Goal: Information Seeking & Learning: Learn about a topic

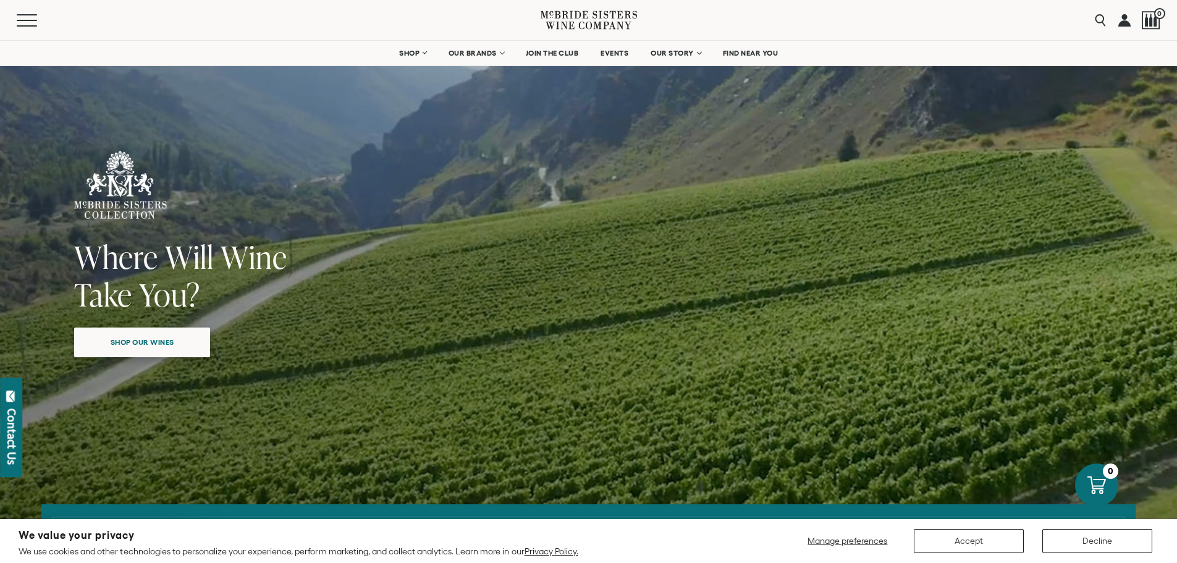
click at [127, 341] on span "Shop our wines" at bounding box center [142, 342] width 107 height 24
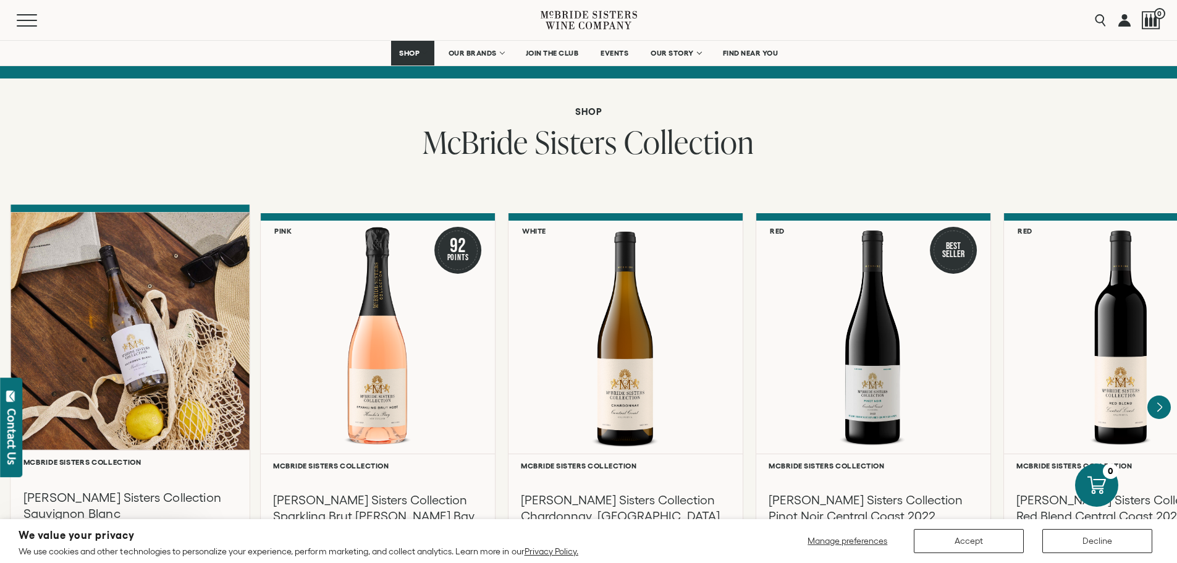
scroll to position [994, 0]
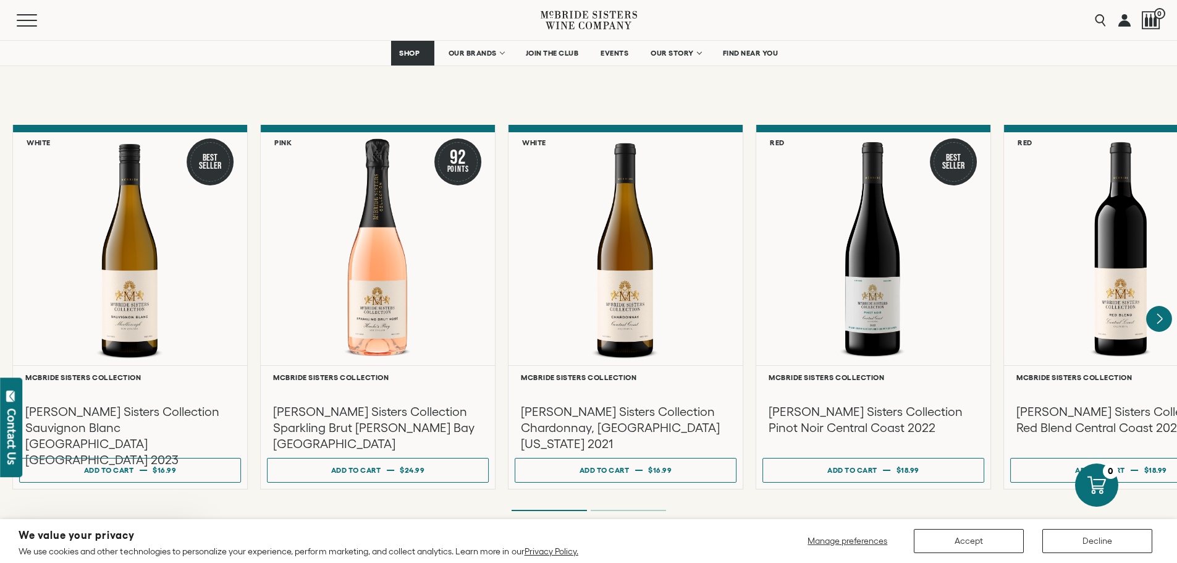
click at [1167, 306] on icon "Next" at bounding box center [1159, 319] width 26 height 26
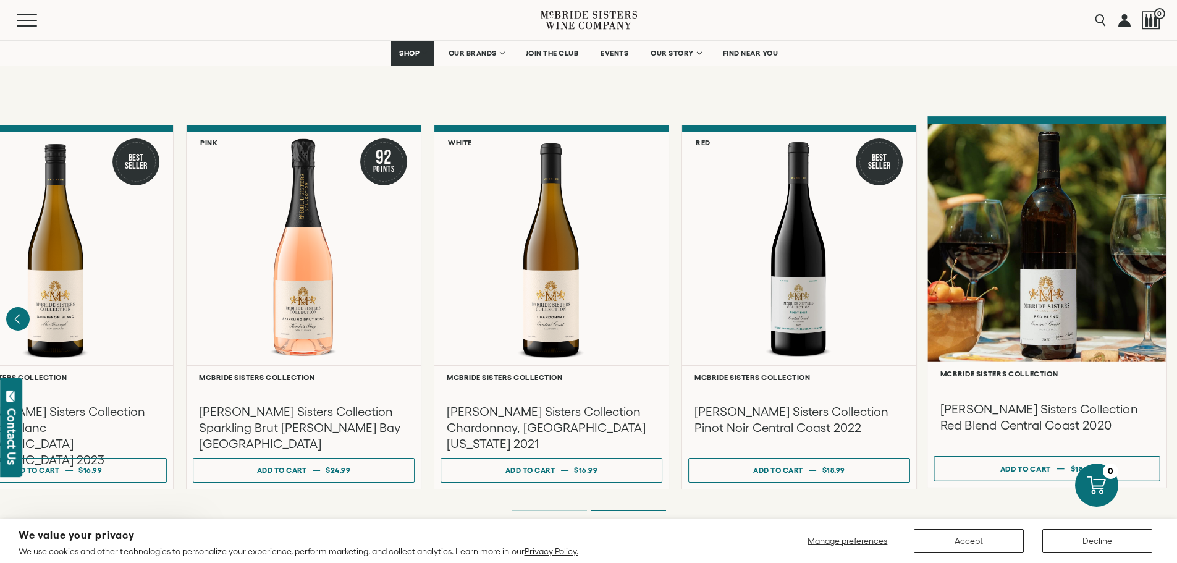
click at [1081, 400] on h3 "[PERSON_NAME] Sisters Collection Red Blend Central Coast 2020" at bounding box center [1047, 416] width 214 height 33
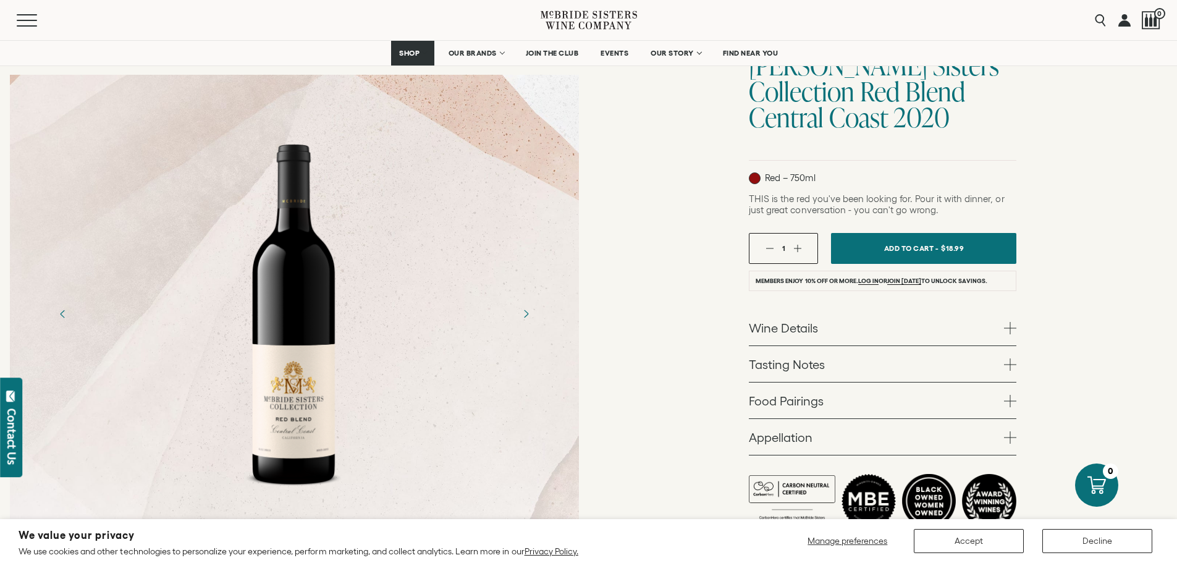
scroll to position [185, 0]
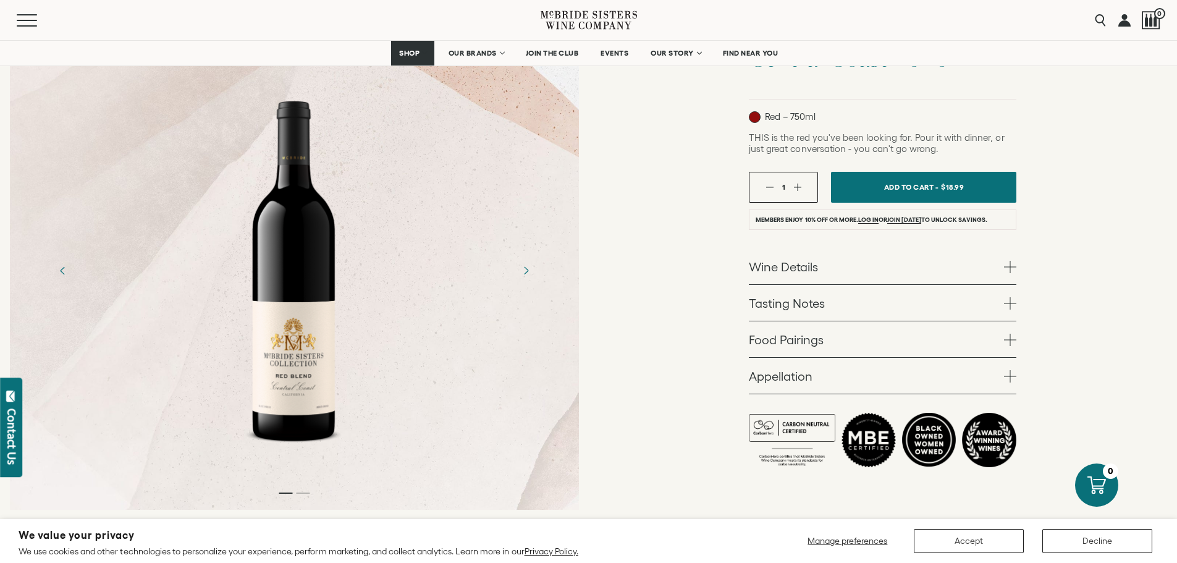
click at [1017, 267] on div "McBride Sisters Collection McBride Sisters Collection Red Blend Central Coast 2…" at bounding box center [883, 218] width 589 height 604
click at [1009, 264] on span at bounding box center [1010, 267] width 12 height 12
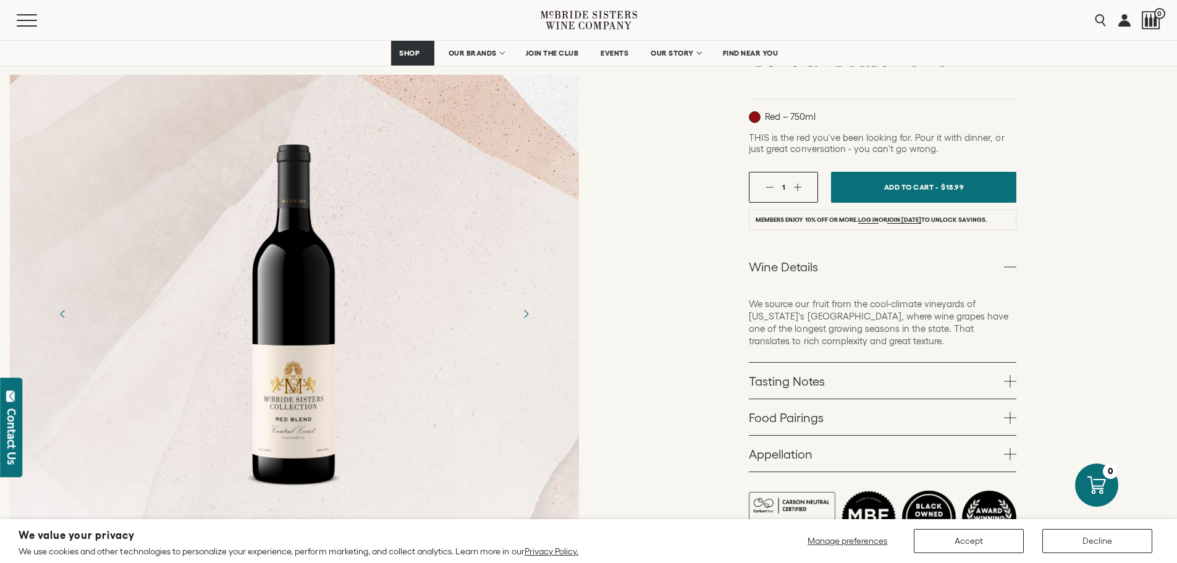
click at [1009, 264] on span at bounding box center [1010, 267] width 12 height 12
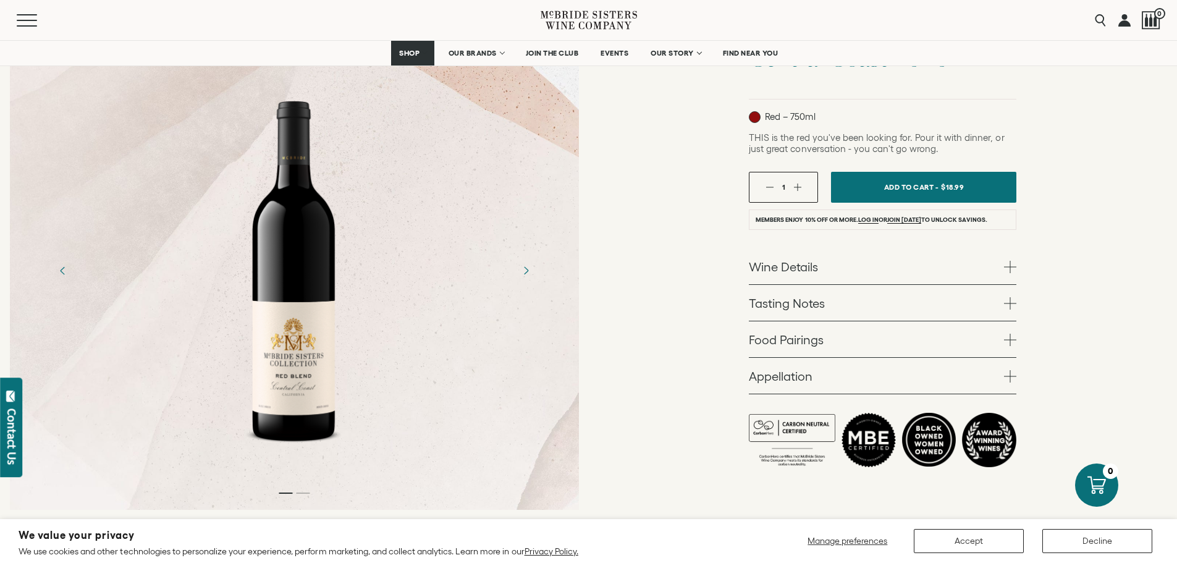
click at [1013, 293] on link "Tasting Notes" at bounding box center [883, 303] width 268 height 36
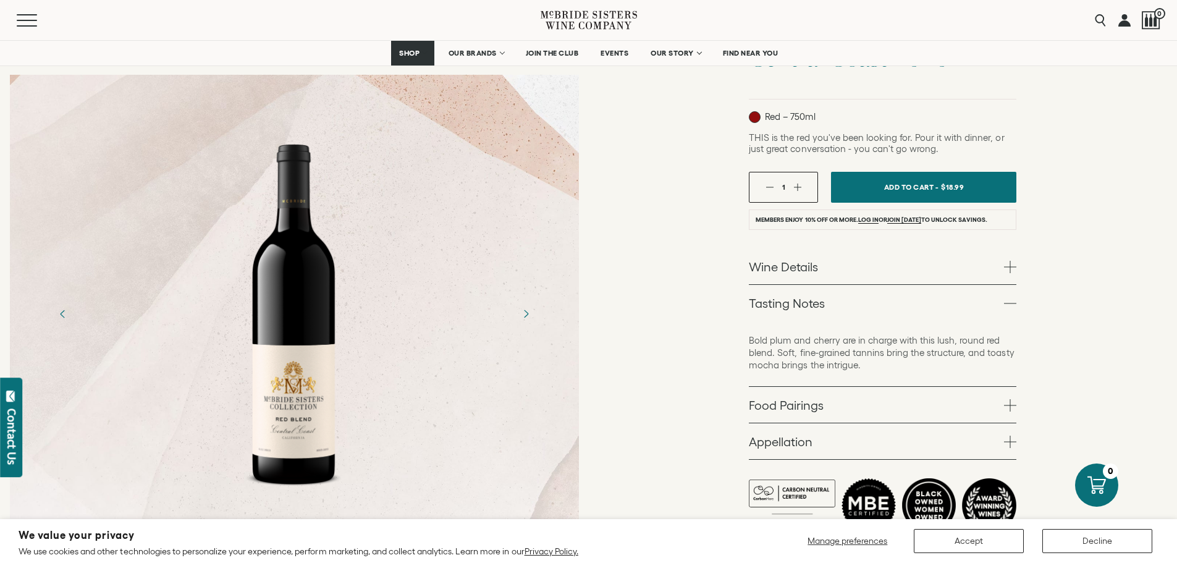
click at [1014, 293] on link "Tasting Notes" at bounding box center [883, 303] width 268 height 36
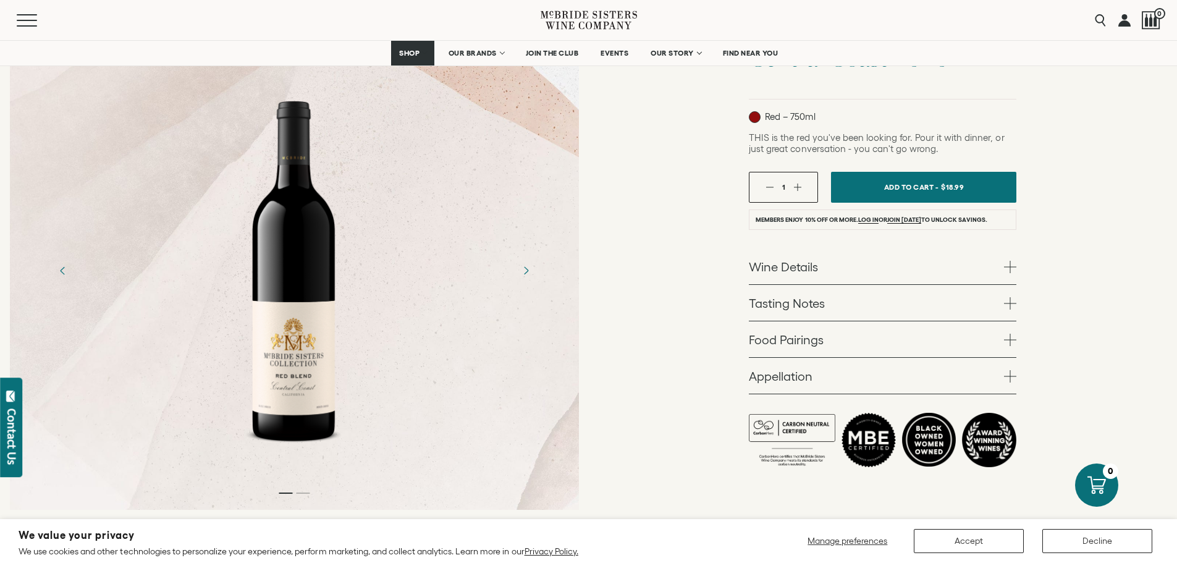
click at [1016, 338] on span at bounding box center [1010, 340] width 12 height 12
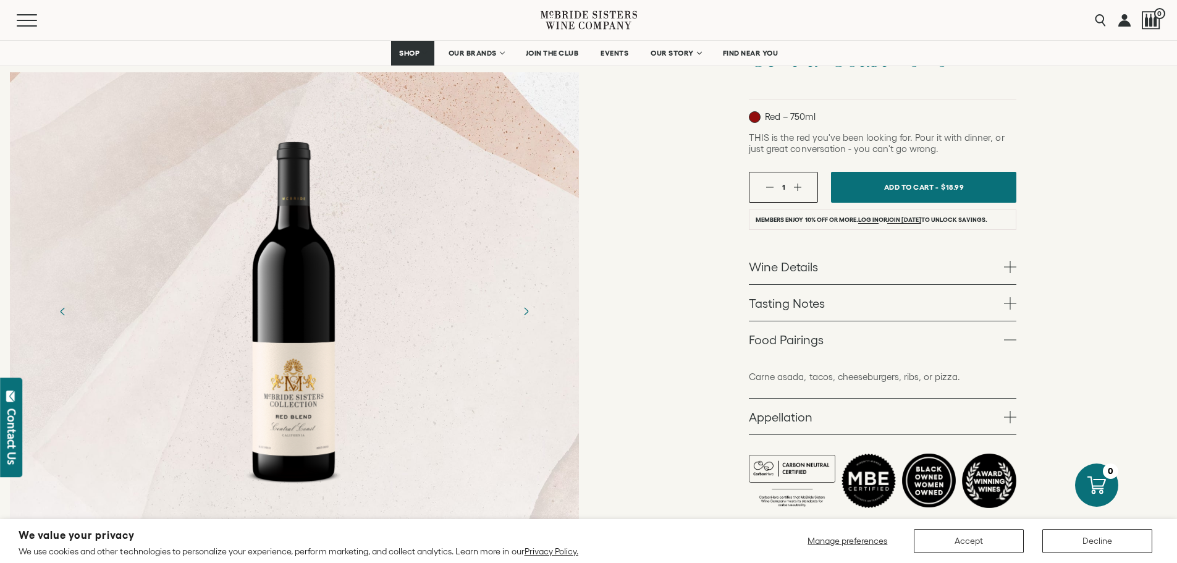
click at [1016, 338] on span at bounding box center [1010, 340] width 12 height 12
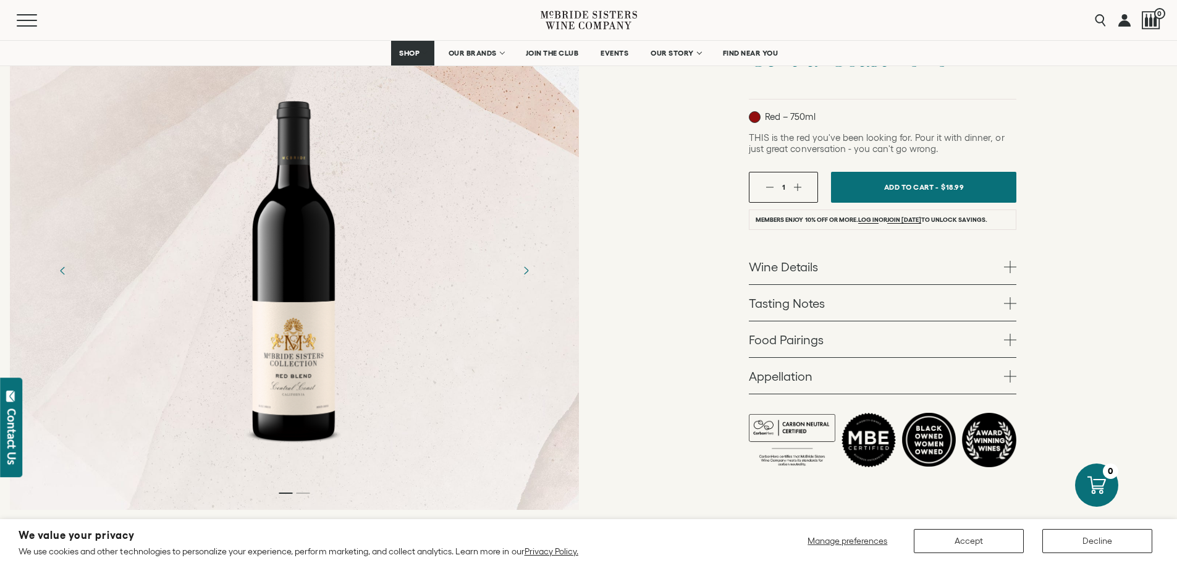
click at [1015, 366] on link "Appellation" at bounding box center [883, 376] width 268 height 36
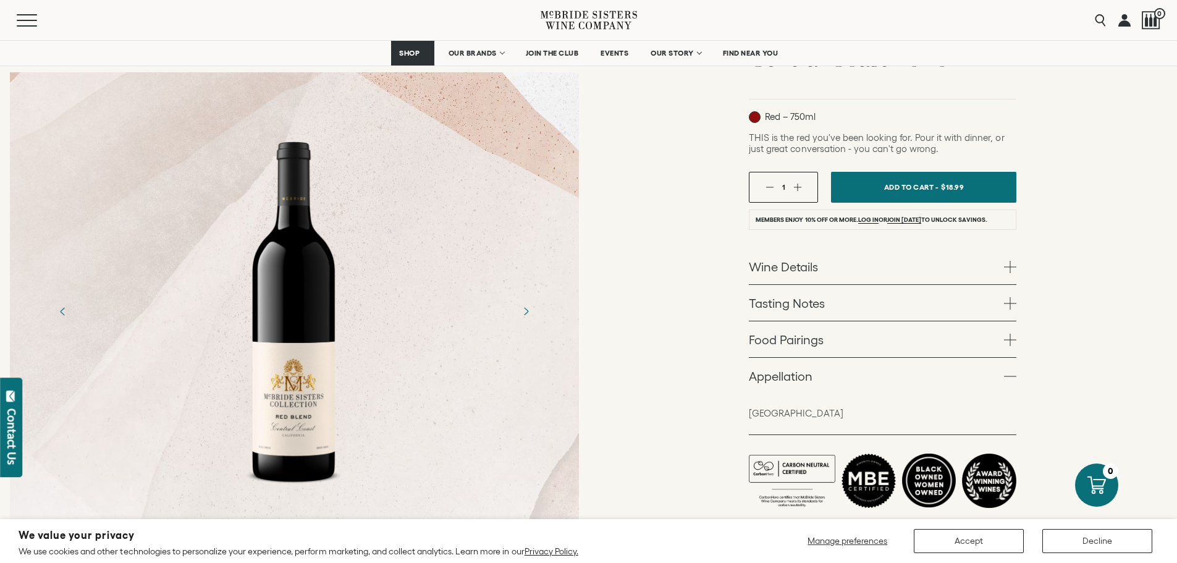
click at [1015, 366] on link "Appellation" at bounding box center [883, 376] width 268 height 36
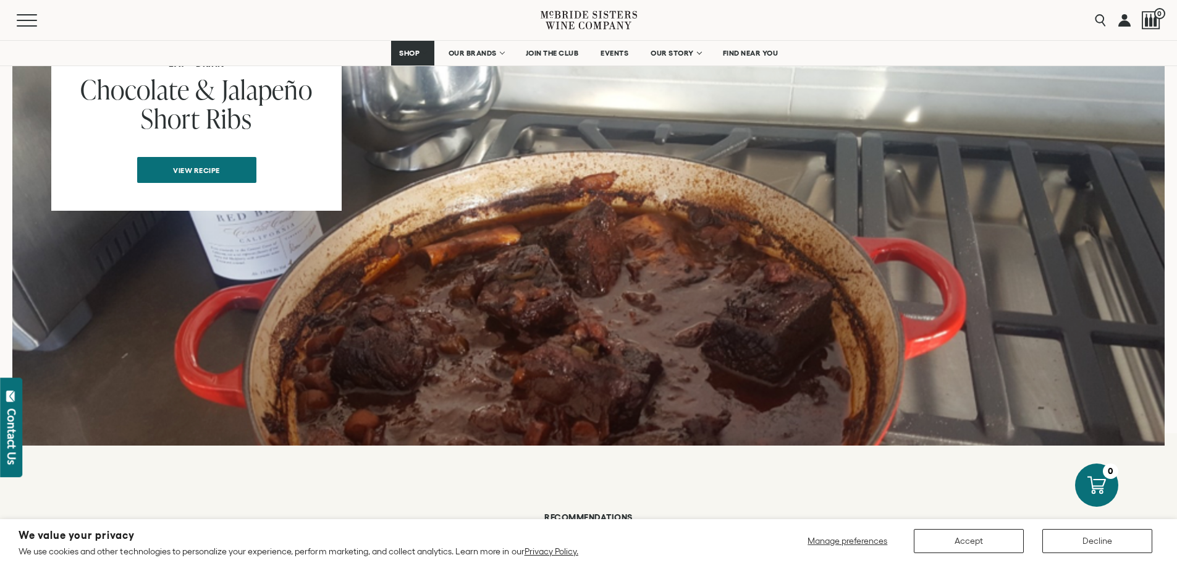
scroll to position [1050, 0]
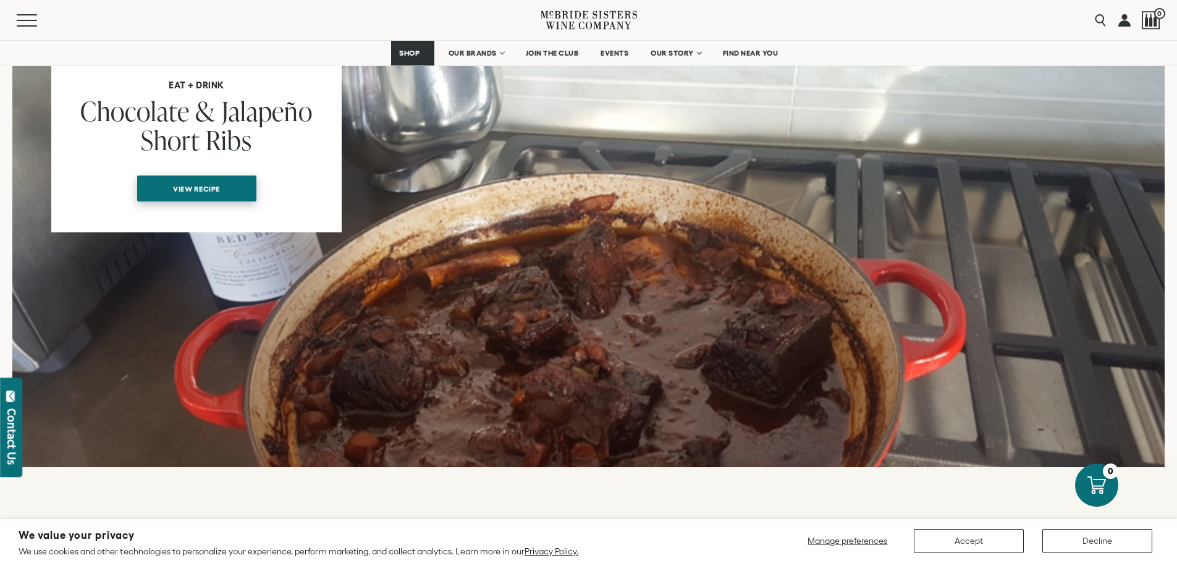
click at [198, 177] on span "View recipe" at bounding box center [196, 189] width 90 height 24
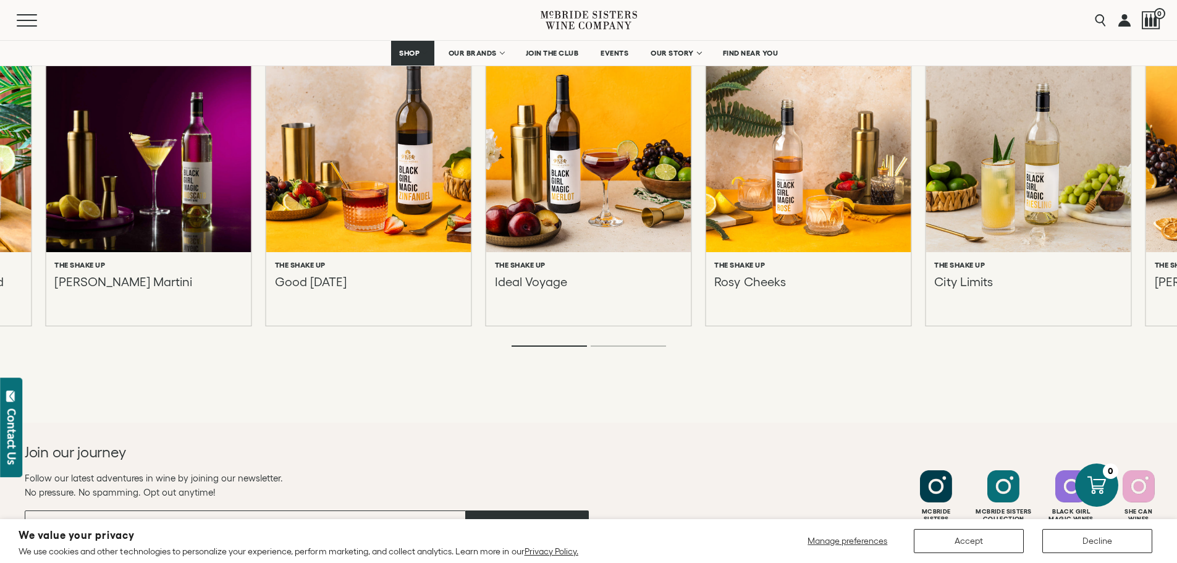
scroll to position [1854, 0]
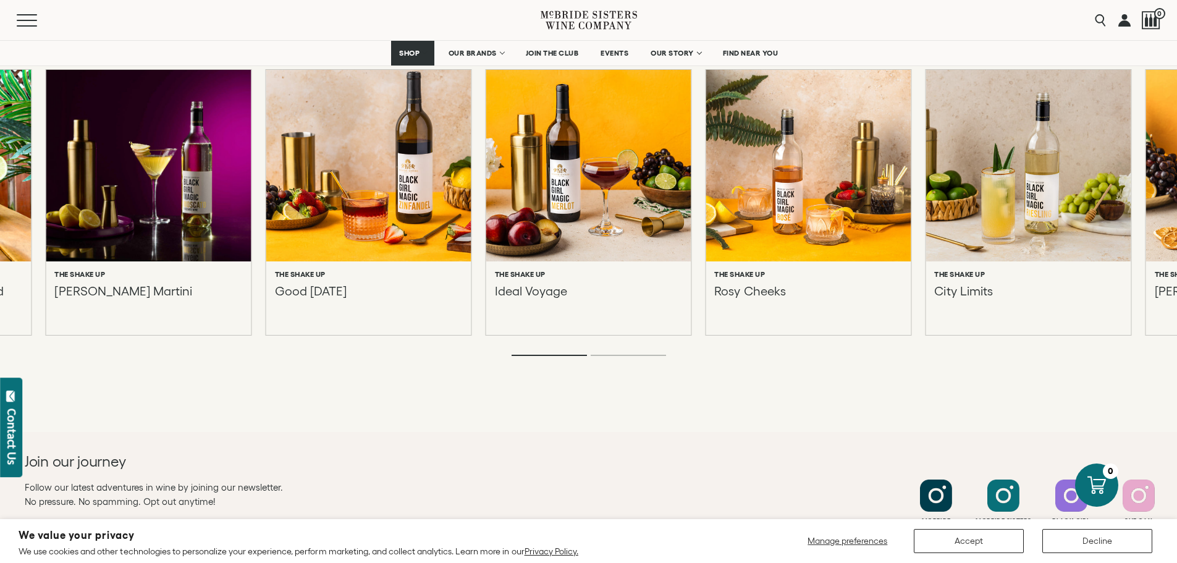
click at [607, 355] on li "Page dot 2" at bounding box center [628, 355] width 75 height 1
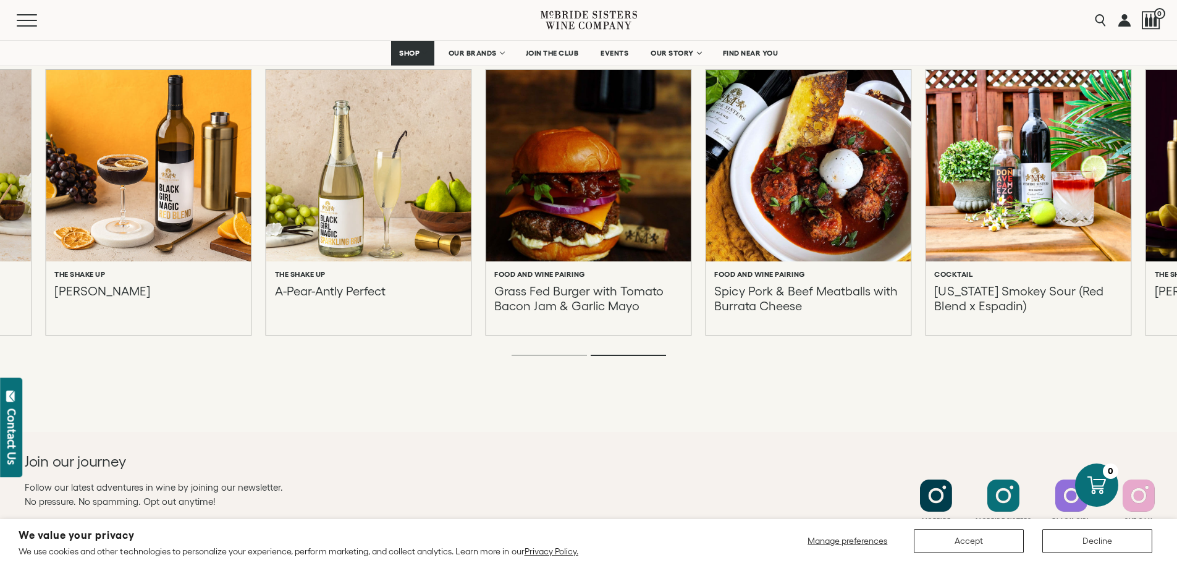
click at [366, 297] on p "A-Pear-Antly Perfect" at bounding box center [330, 299] width 111 height 30
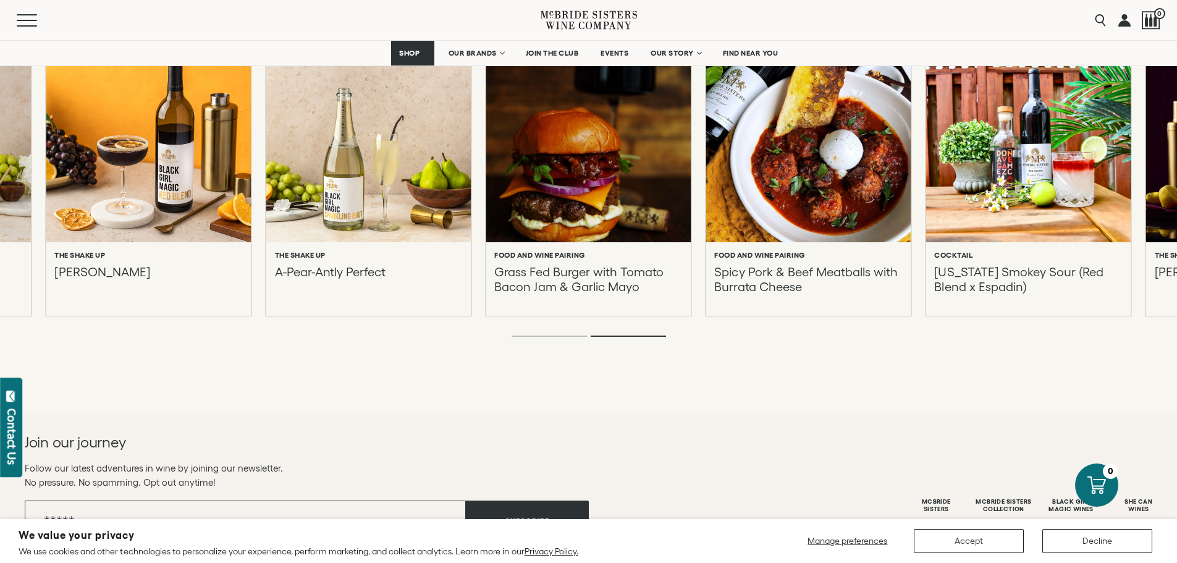
scroll to position [1607, 0]
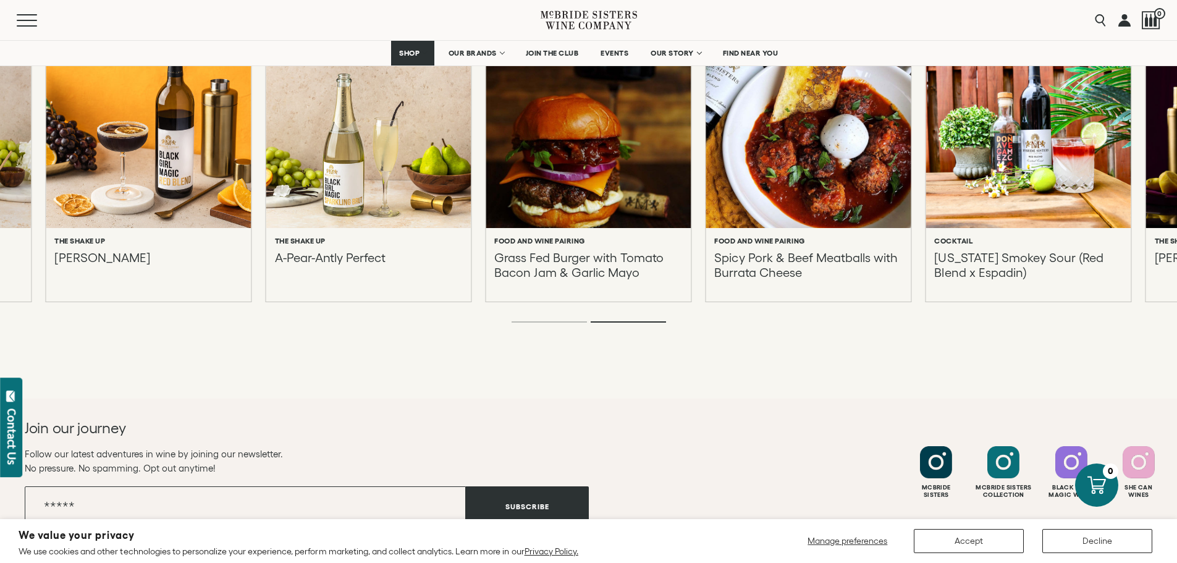
click at [740, 278] on p "Spicy Pork & Beef Meatballs with Burrata Cheese" at bounding box center [808, 265] width 188 height 30
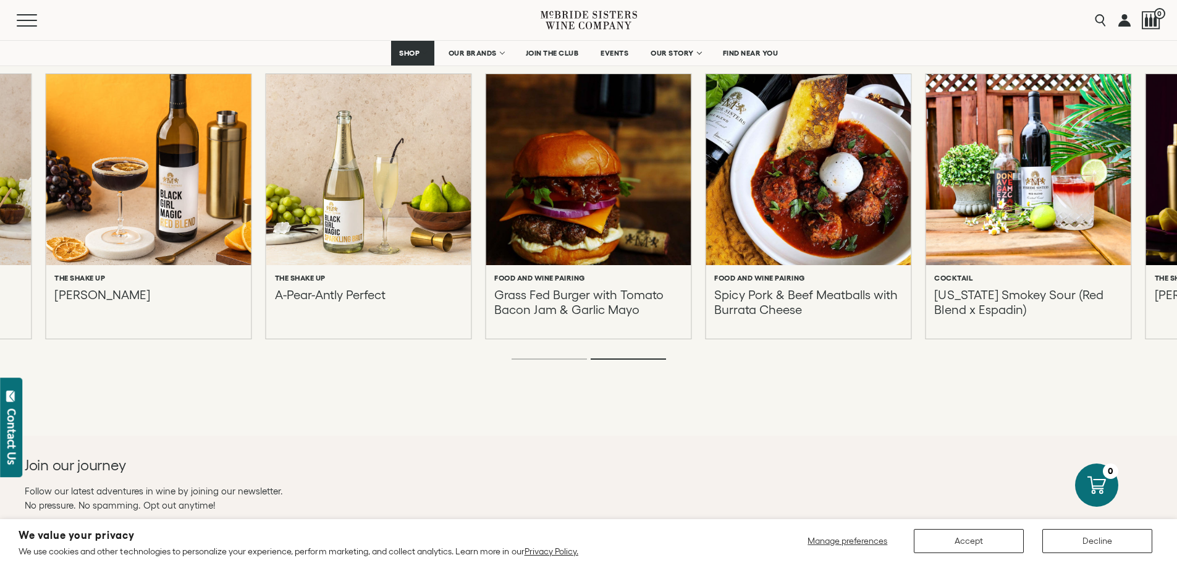
scroll to position [2595, 0]
